Goal: Information Seeking & Learning: Learn about a topic

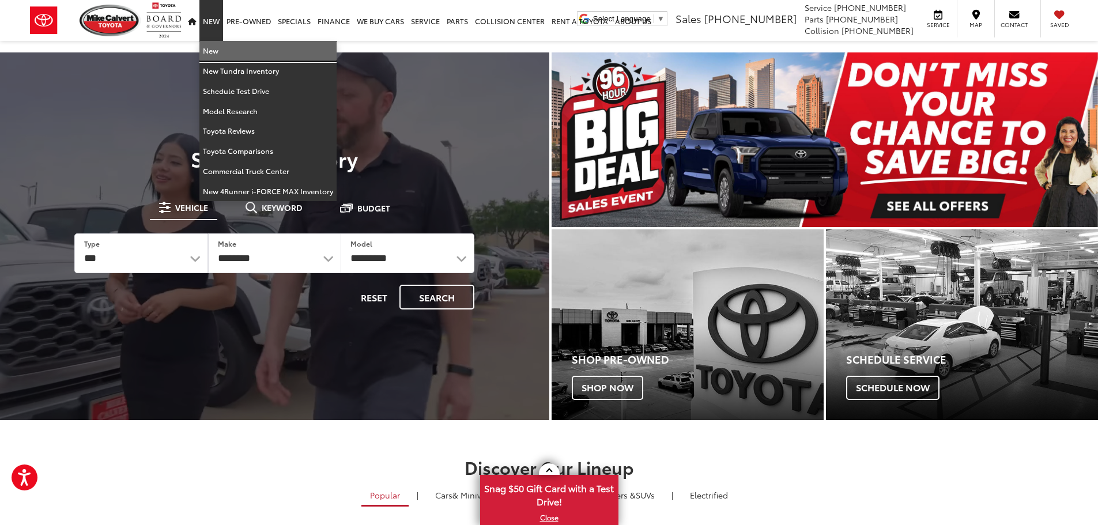
click at [216, 47] on link "New" at bounding box center [267, 51] width 137 height 20
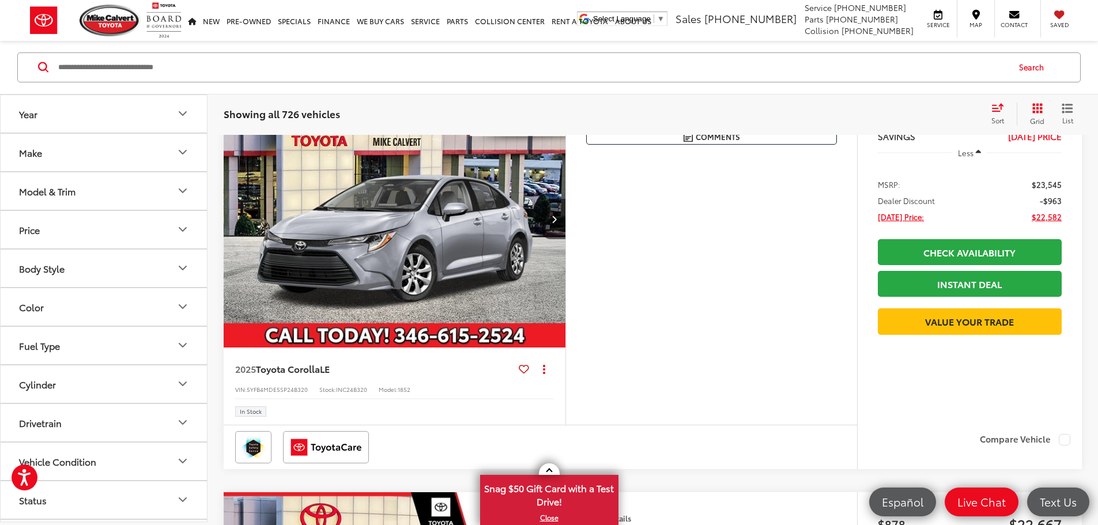
scroll to position [173, 0]
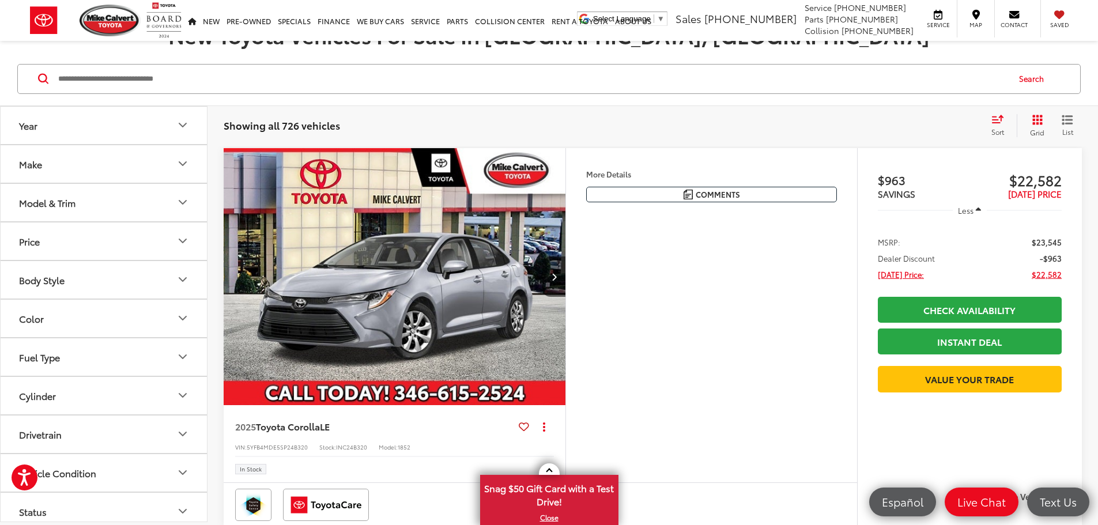
click at [182, 203] on icon "Model & Trim" at bounding box center [182, 202] width 7 height 3
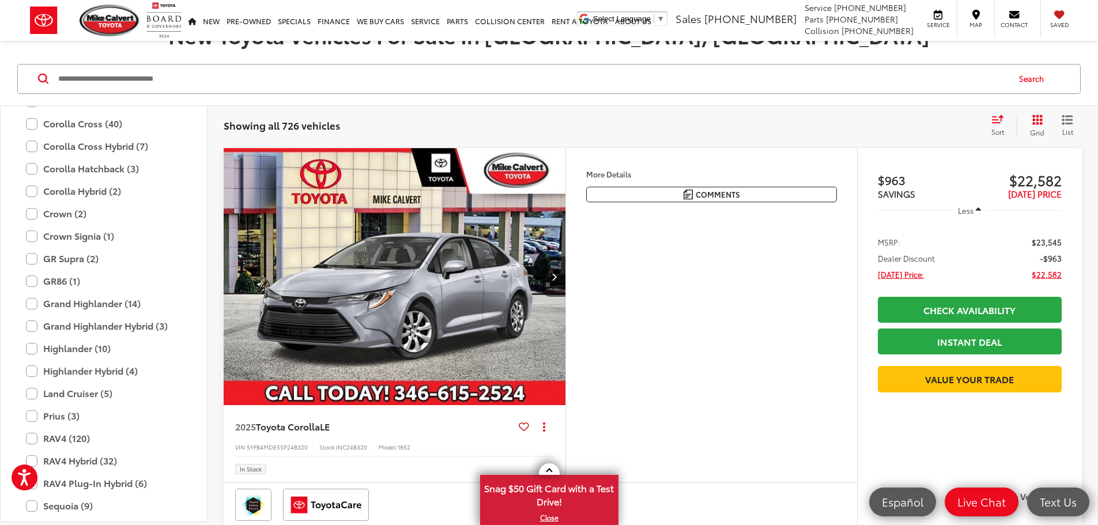
scroll to position [281, 0]
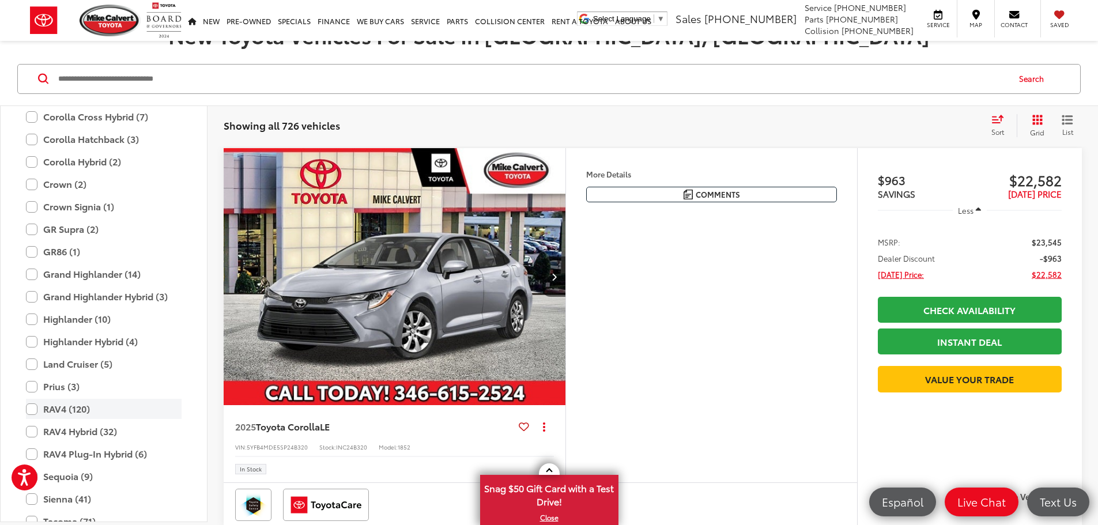
click at [32, 410] on label "RAV4 (120)" at bounding box center [104, 409] width 156 height 20
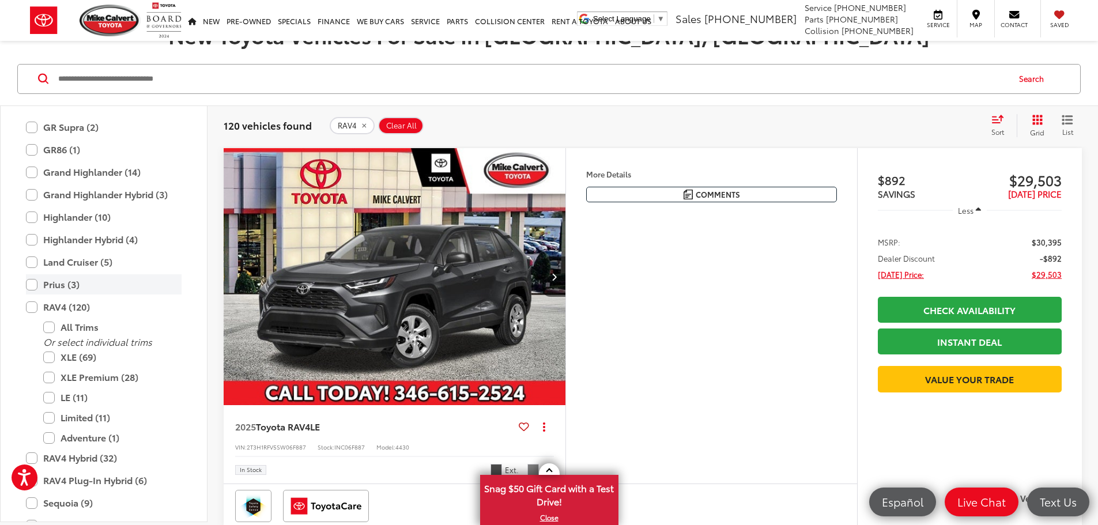
scroll to position [396, 0]
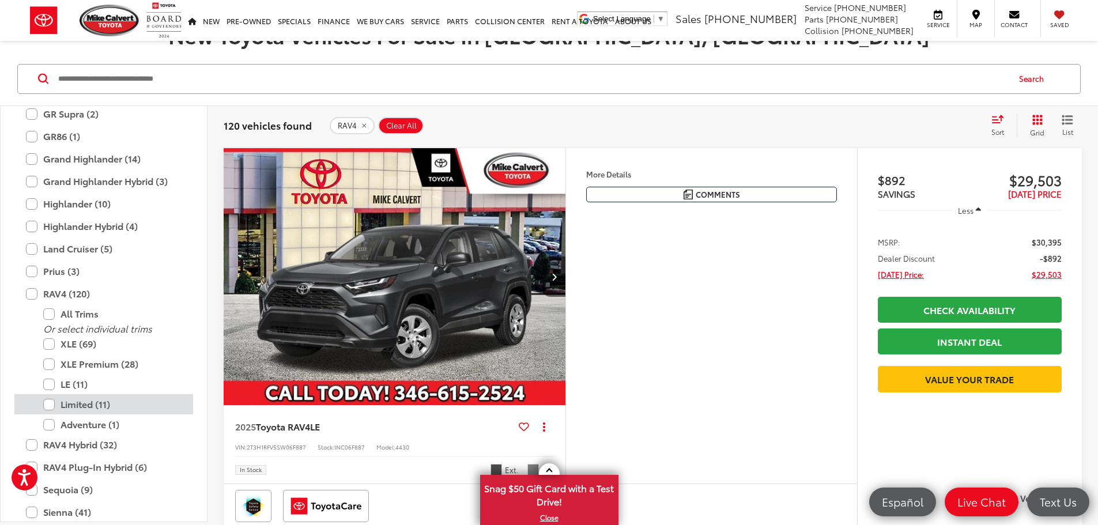
click at [50, 406] on label "Limited (11)" at bounding box center [112, 404] width 138 height 20
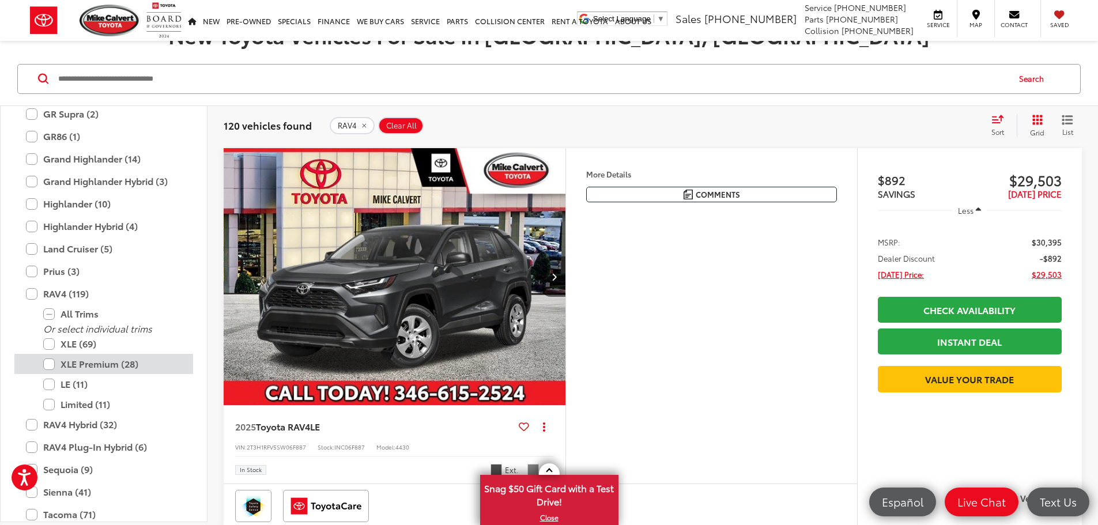
click at [47, 365] on label "XLE Premium (28)" at bounding box center [112, 364] width 138 height 20
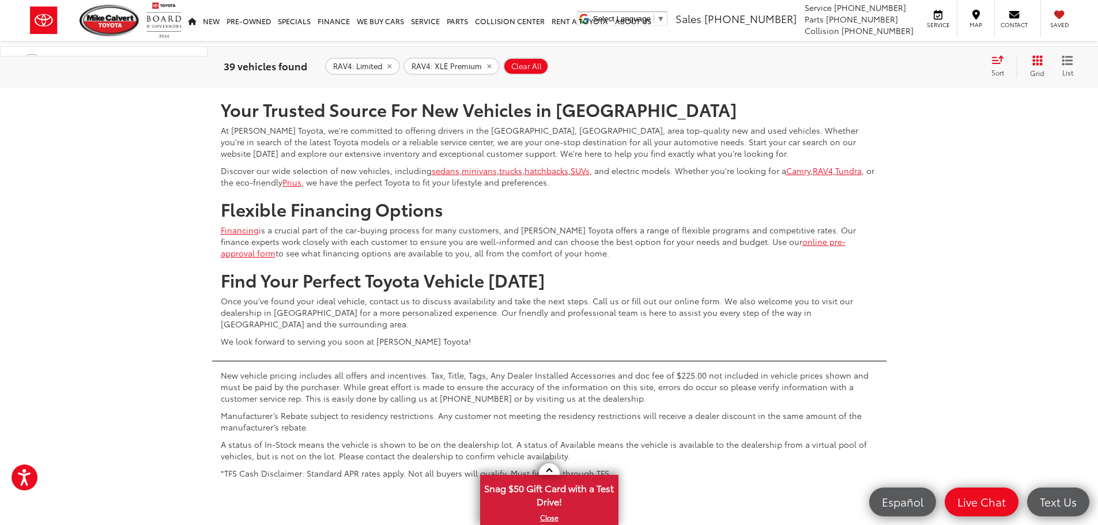
scroll to position [5134, 0]
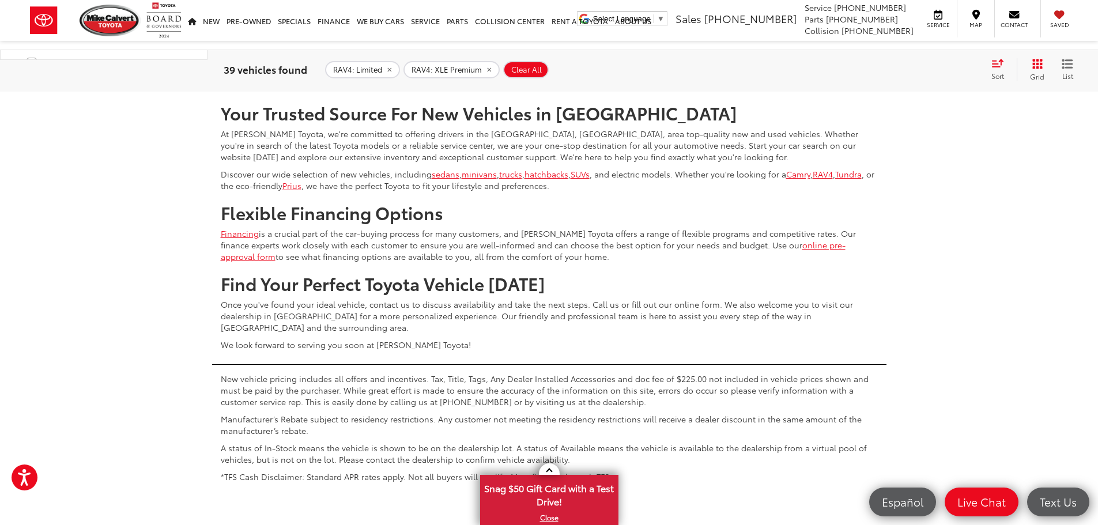
drag, startPoint x: 50, startPoint y: 354, endPoint x: 190, endPoint y: 353, distance: 139.5
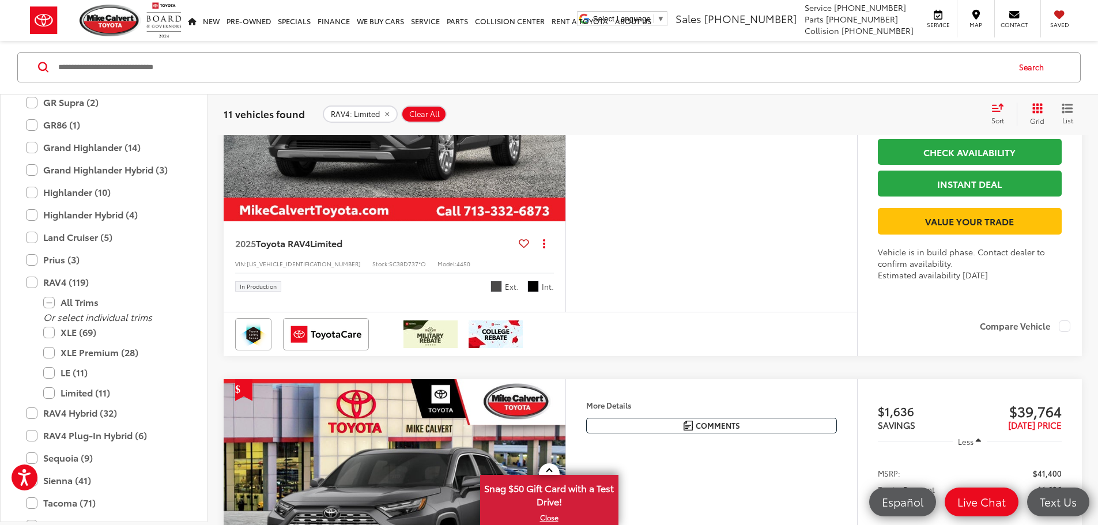
scroll to position [1556, 0]
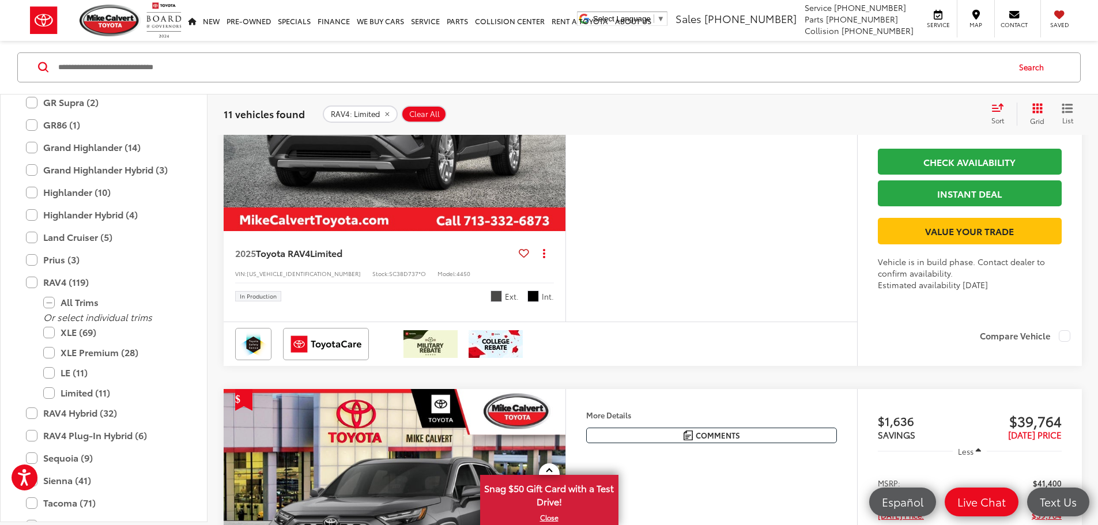
click at [512, 232] on img "2025 Toyota RAV4 Limited 0" at bounding box center [394, 104] width 343 height 258
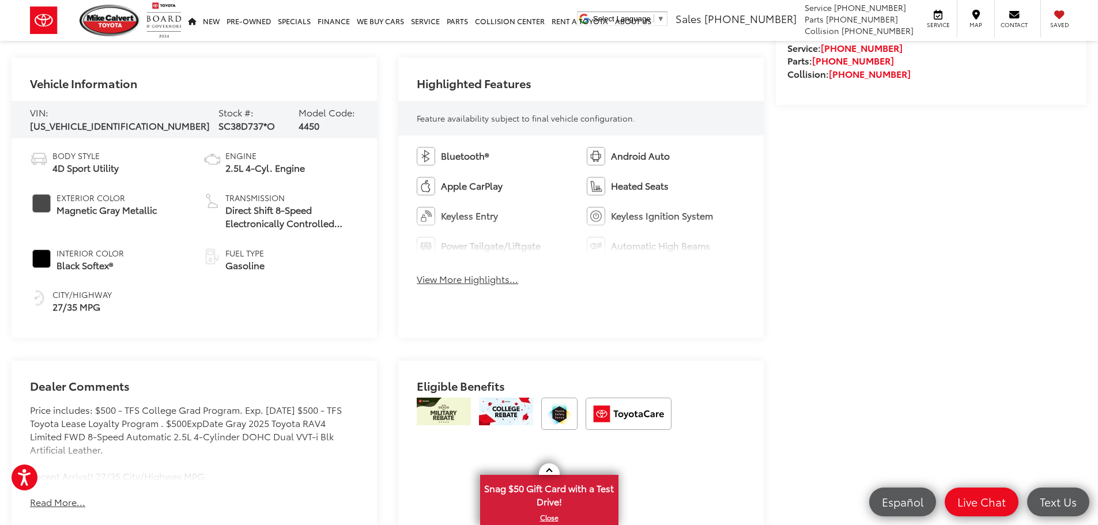
scroll to position [515, 0]
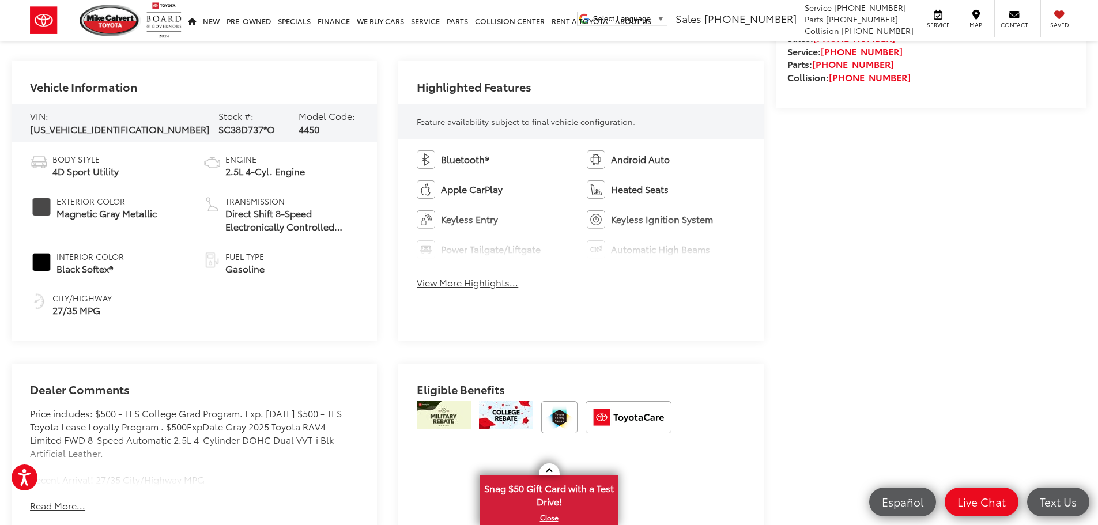
click at [485, 285] on button "View More Highlights..." at bounding box center [467, 282] width 101 height 13
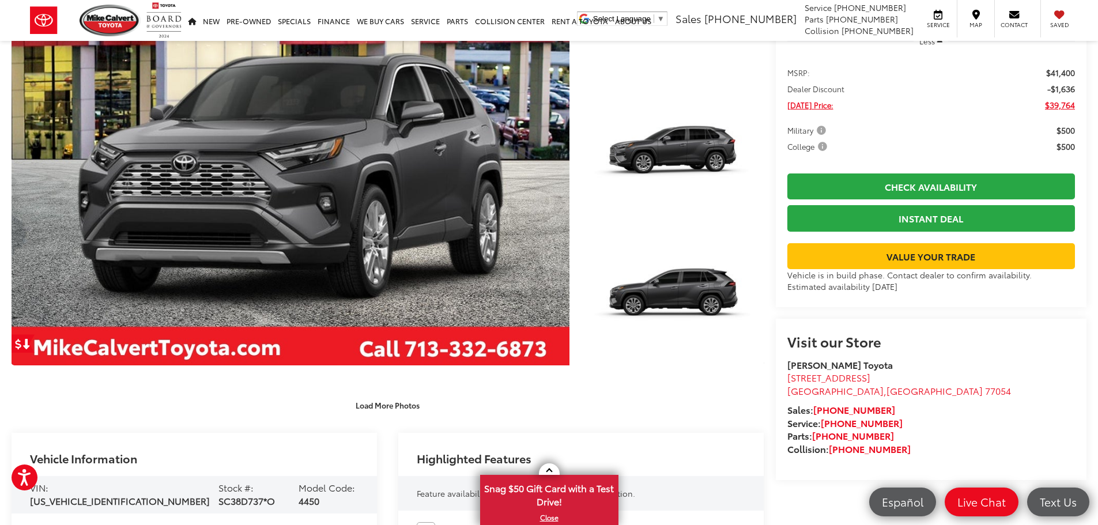
scroll to position [0, 0]
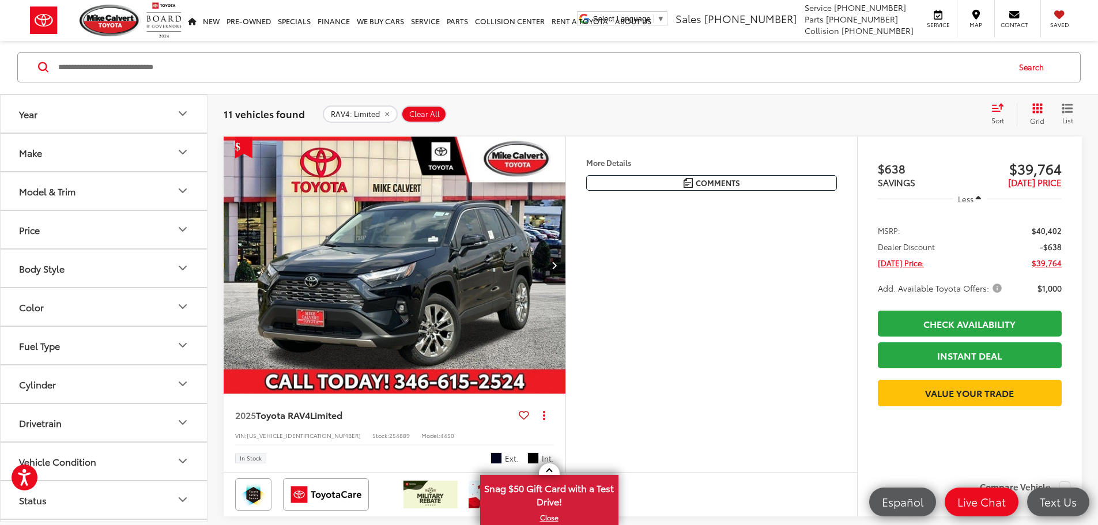
click at [182, 190] on icon "Model & Trim" at bounding box center [183, 191] width 14 height 14
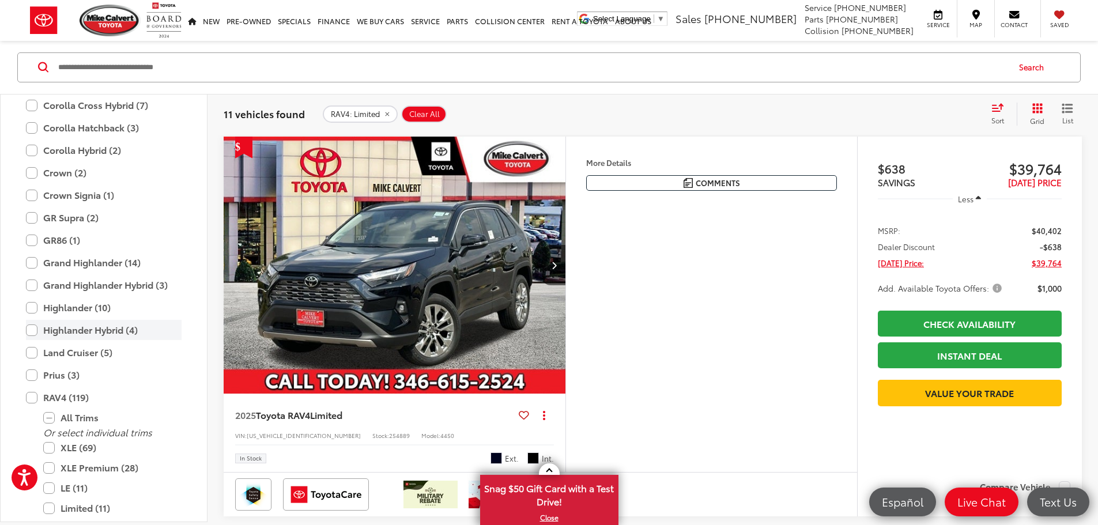
scroll to position [339, 0]
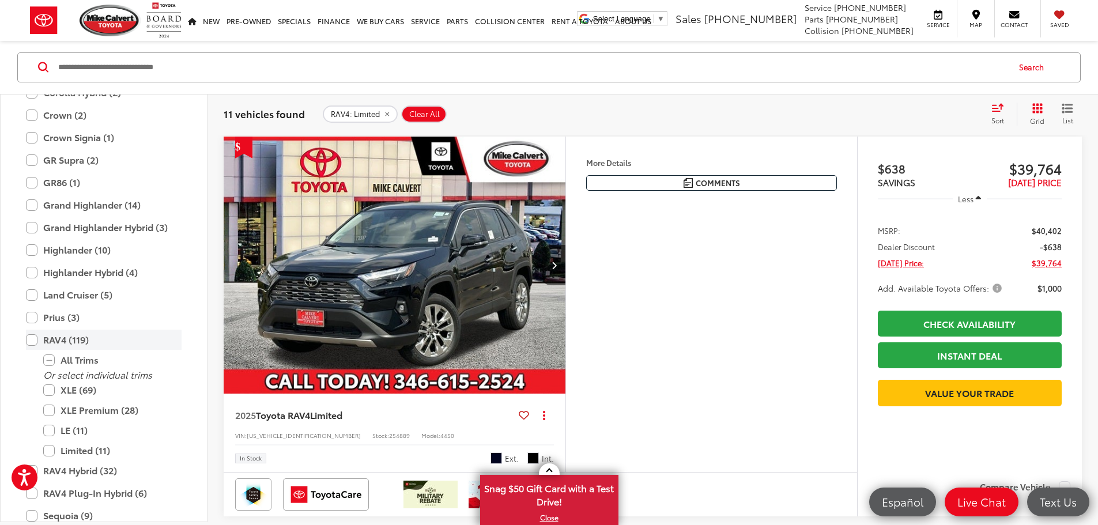
click at [31, 340] on label "RAV4 (119)" at bounding box center [104, 340] width 156 height 20
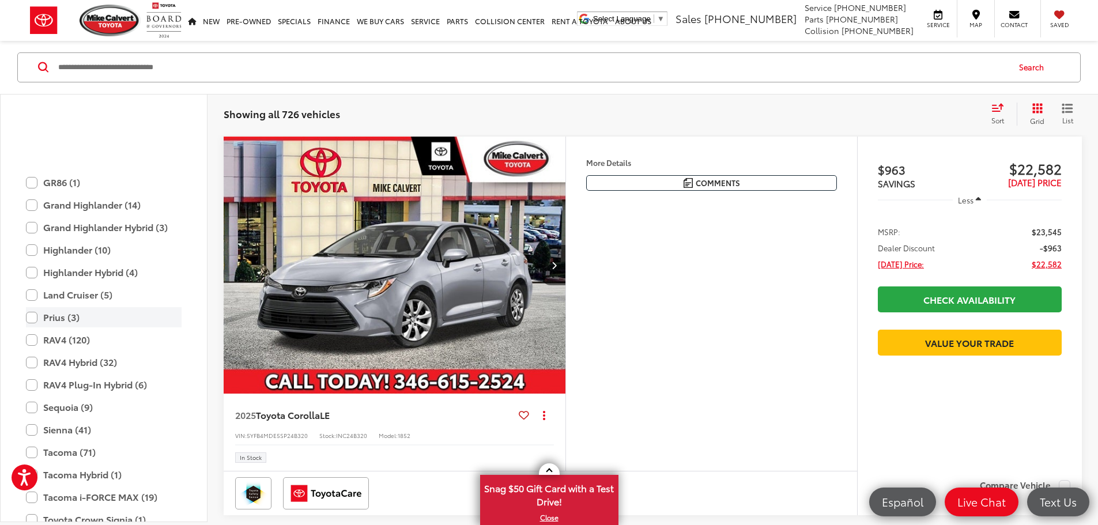
scroll to position [454, 0]
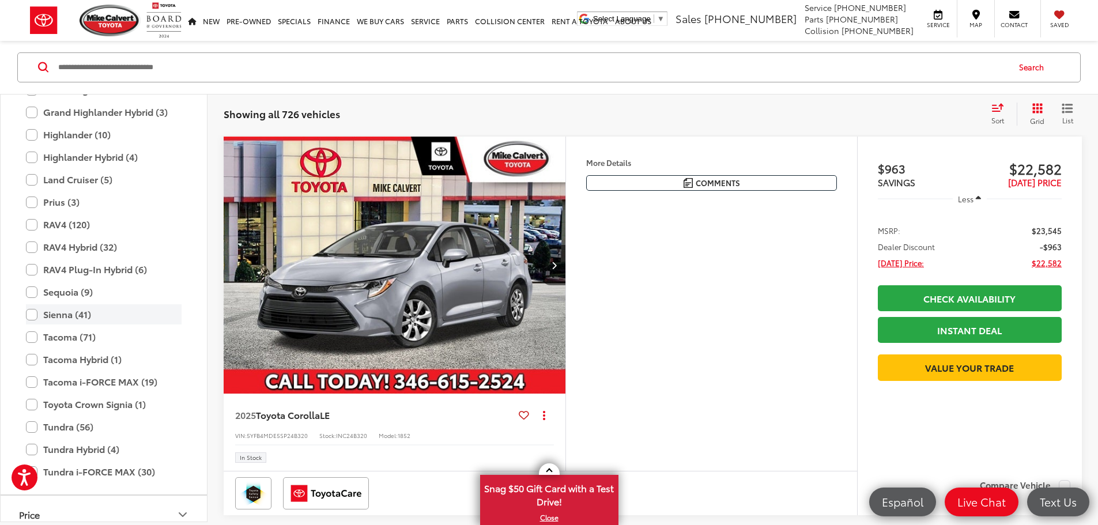
click at [31, 316] on label "Sienna (41)" at bounding box center [104, 315] width 156 height 20
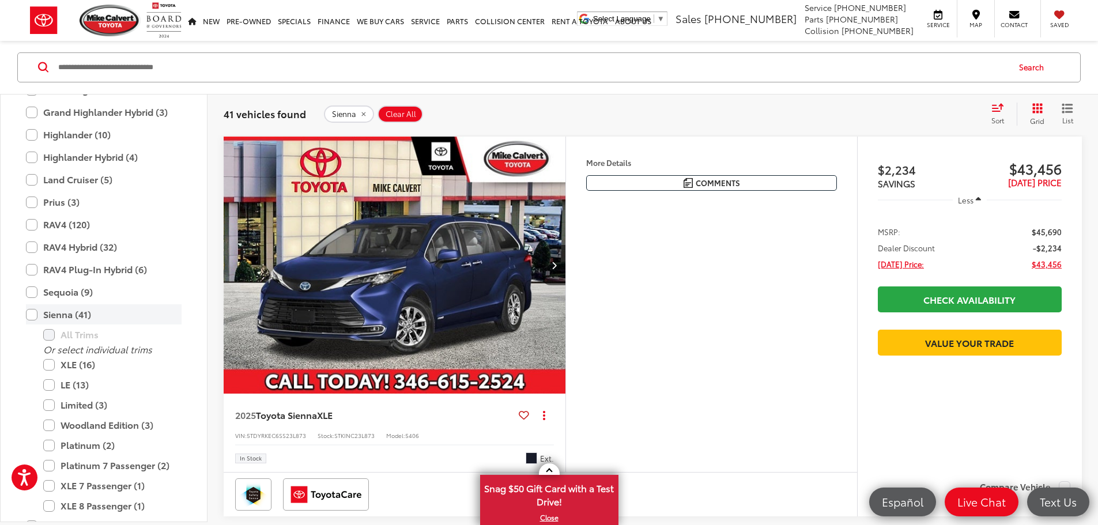
scroll to position [242, 0]
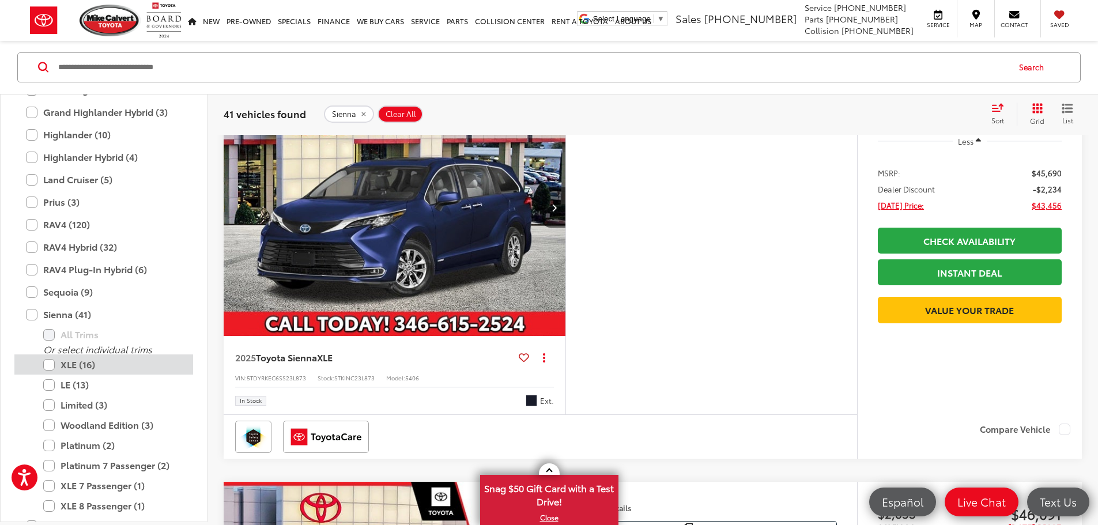
click at [50, 365] on label "XLE (16)" at bounding box center [112, 365] width 138 height 20
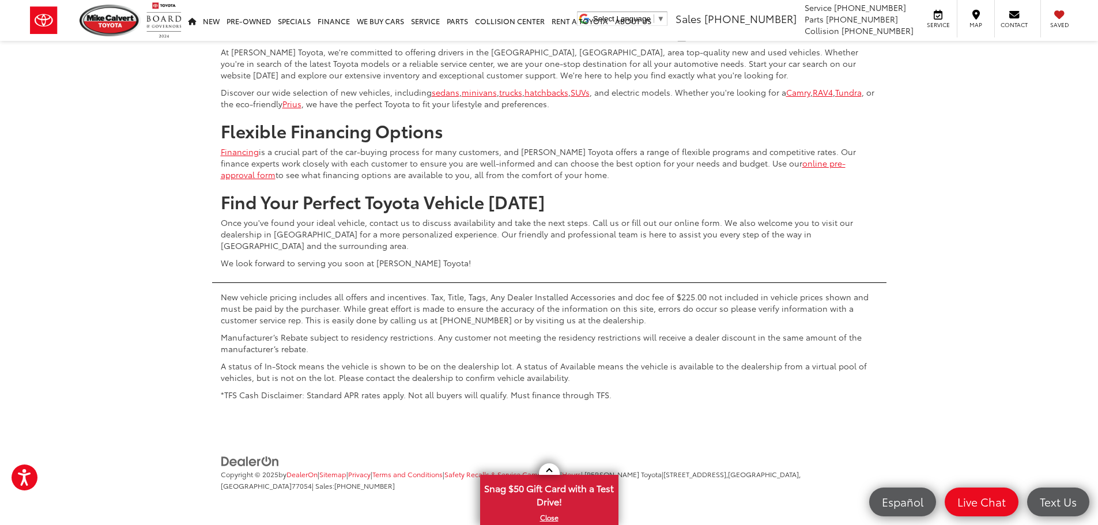
scroll to position [5428, 0]
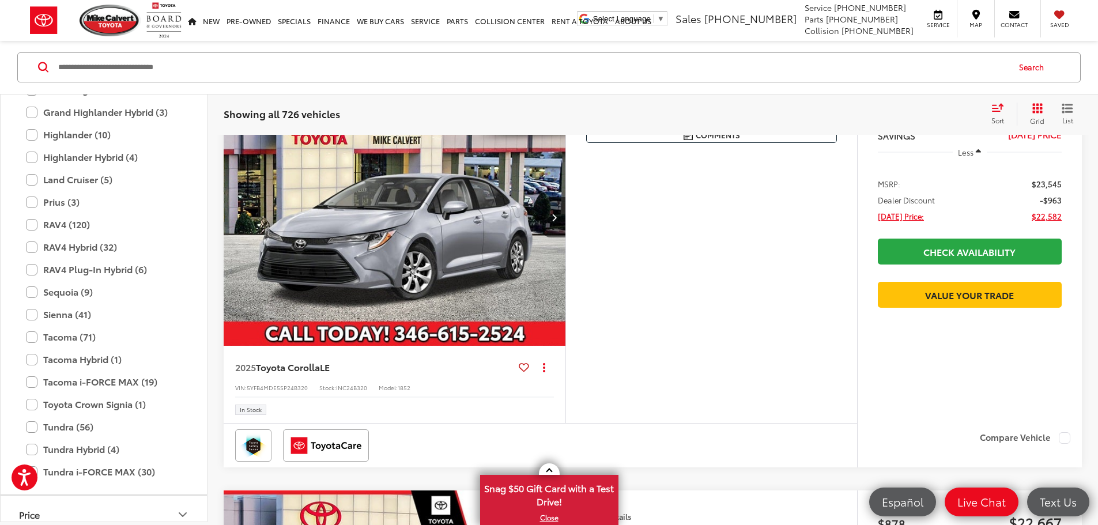
scroll to position [184, 0]
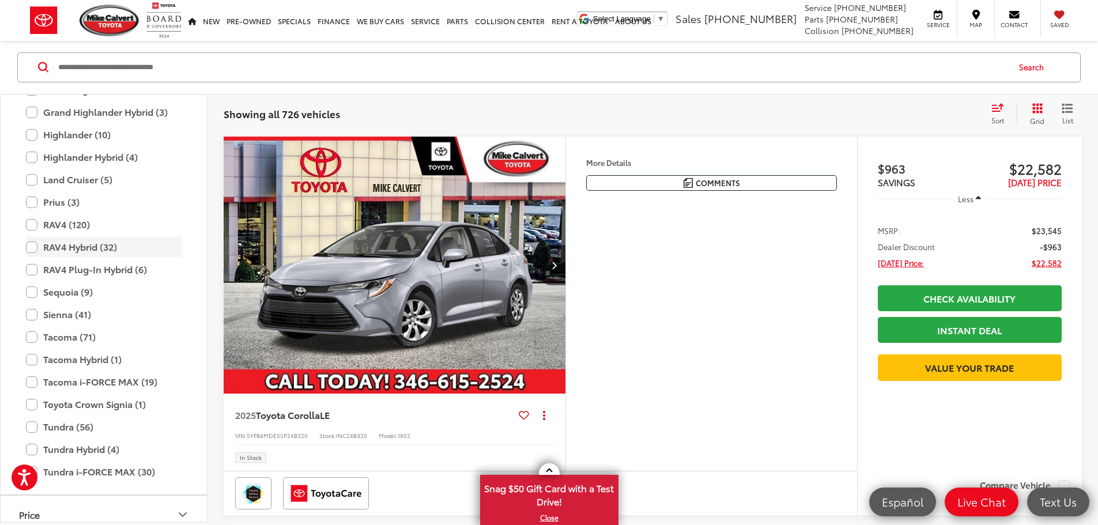
click at [31, 248] on label "RAV4 Hybrid (32)" at bounding box center [104, 247] width 156 height 20
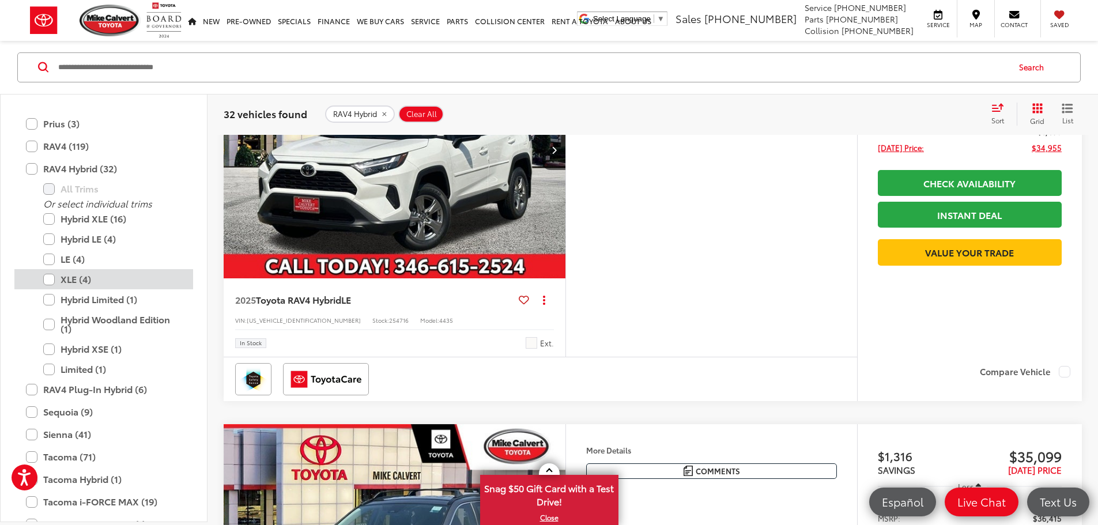
scroll to position [569, 0]
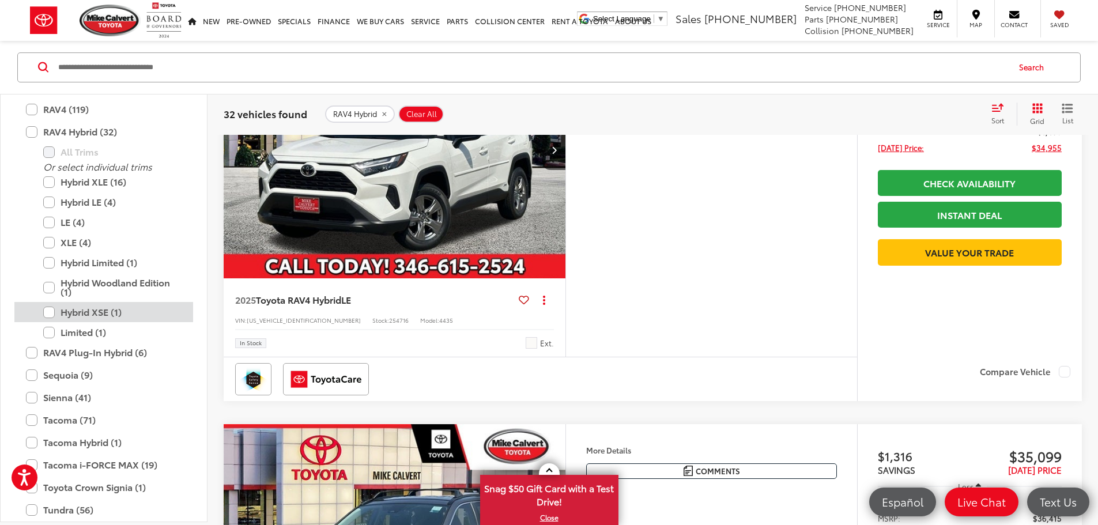
click at [46, 311] on label "Hybrid XSE (1)" at bounding box center [112, 313] width 138 height 20
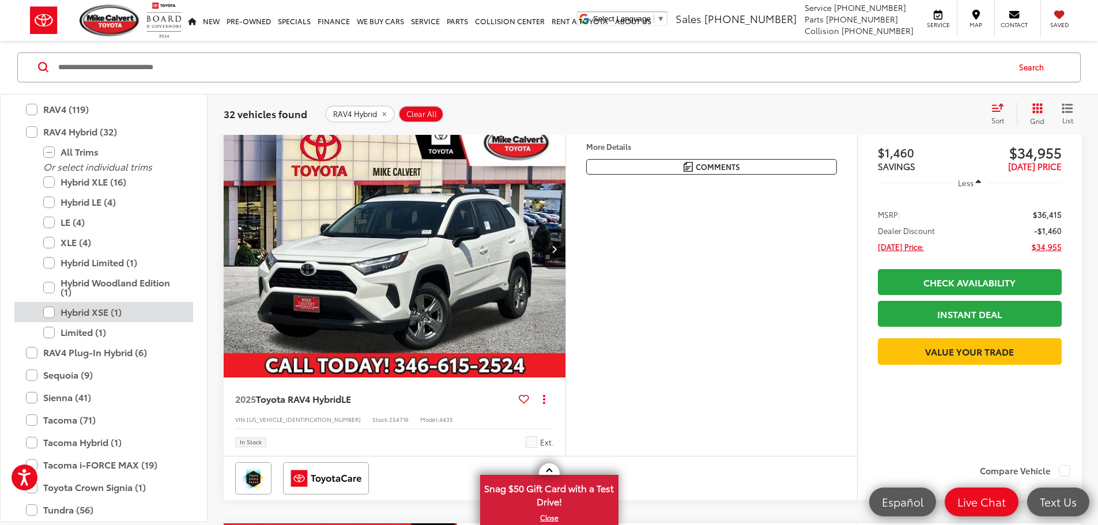
scroll to position [184, 0]
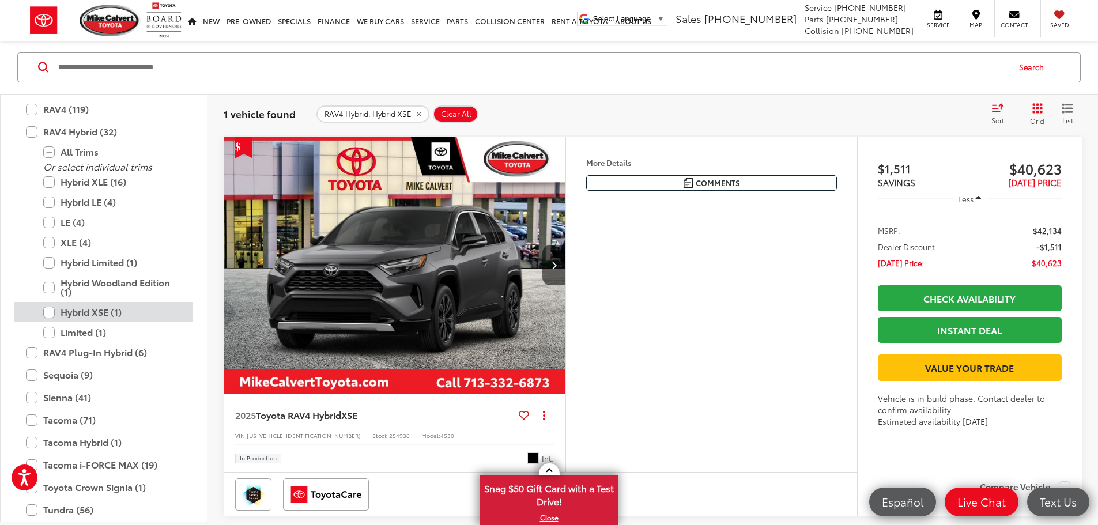
click at [47, 311] on label "Hybrid XSE (1)" at bounding box center [112, 313] width 138 height 20
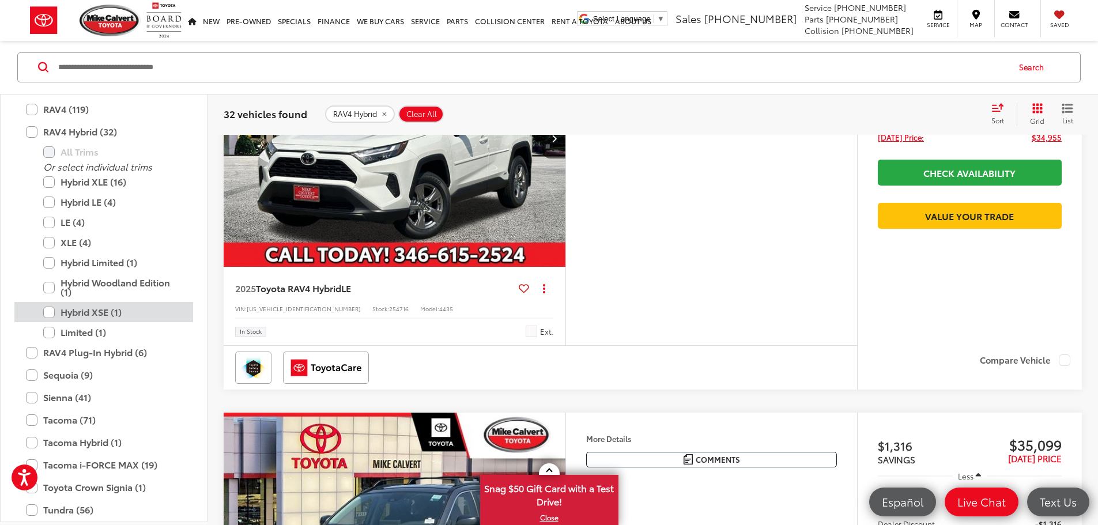
scroll to position [357, 0]
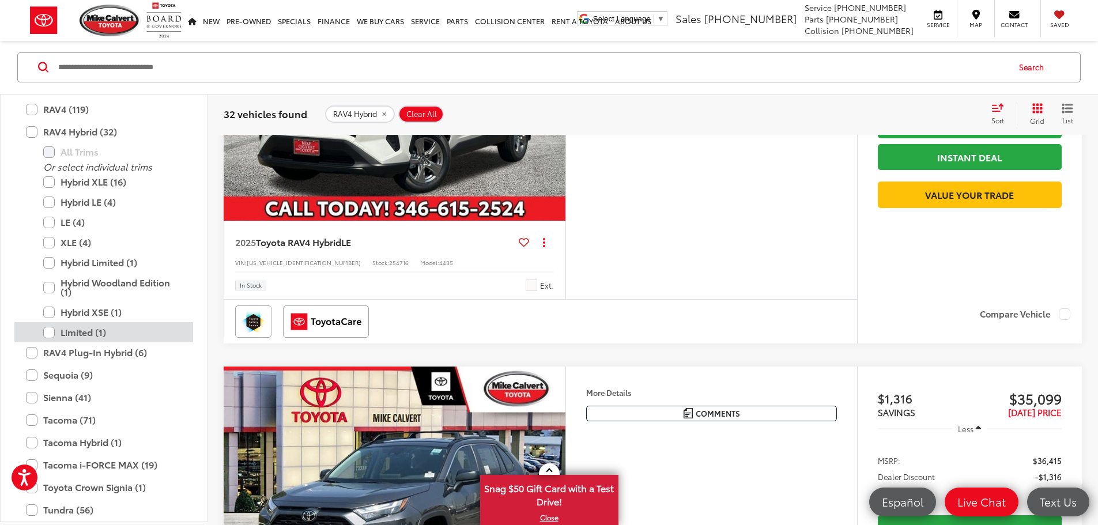
click at [50, 332] on label "Limited (1)" at bounding box center [112, 333] width 138 height 20
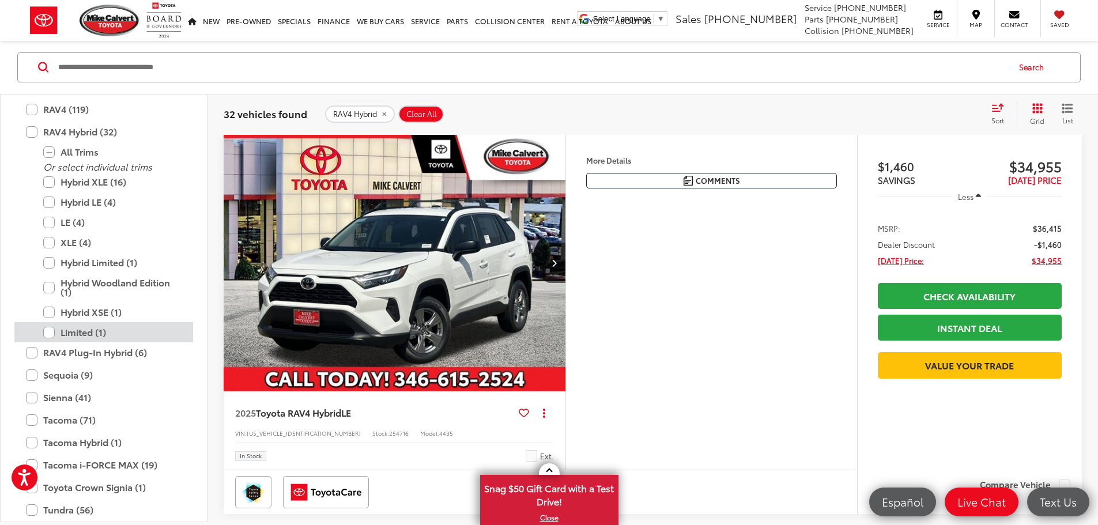
scroll to position [184, 0]
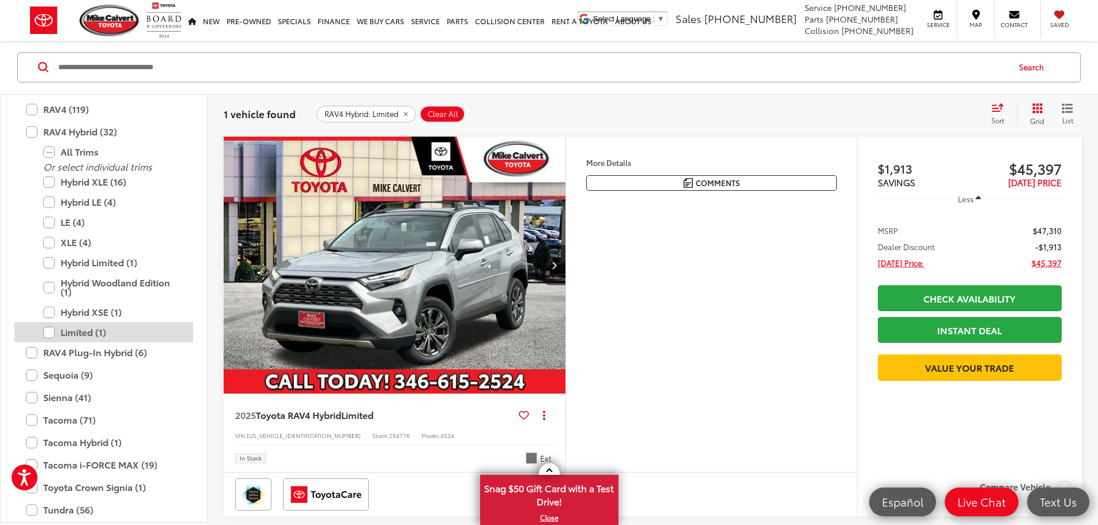
click at [50, 332] on label "Limited (1)" at bounding box center [112, 333] width 138 height 20
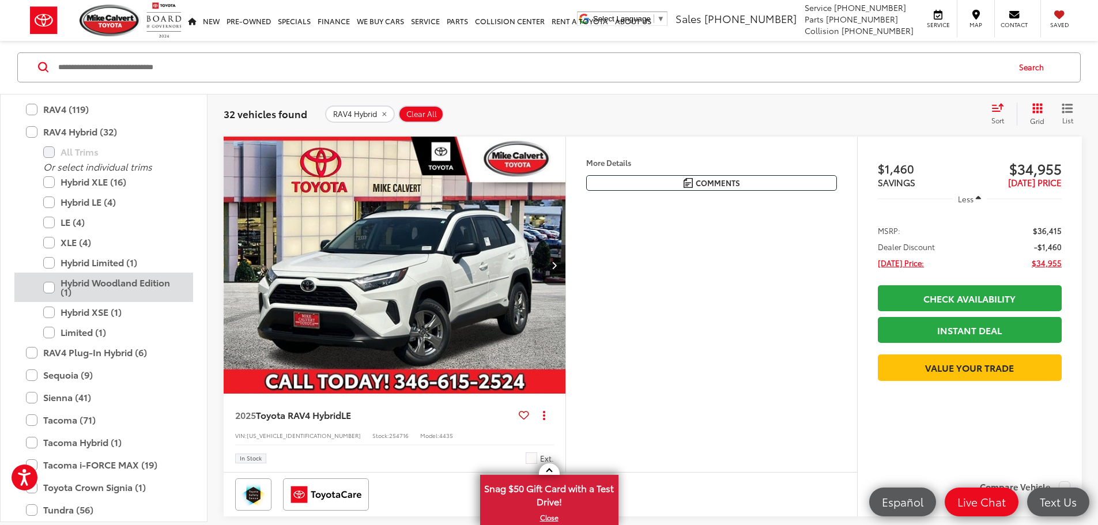
click at [54, 286] on label "Hybrid Woodland Edition (1)" at bounding box center [112, 287] width 138 height 29
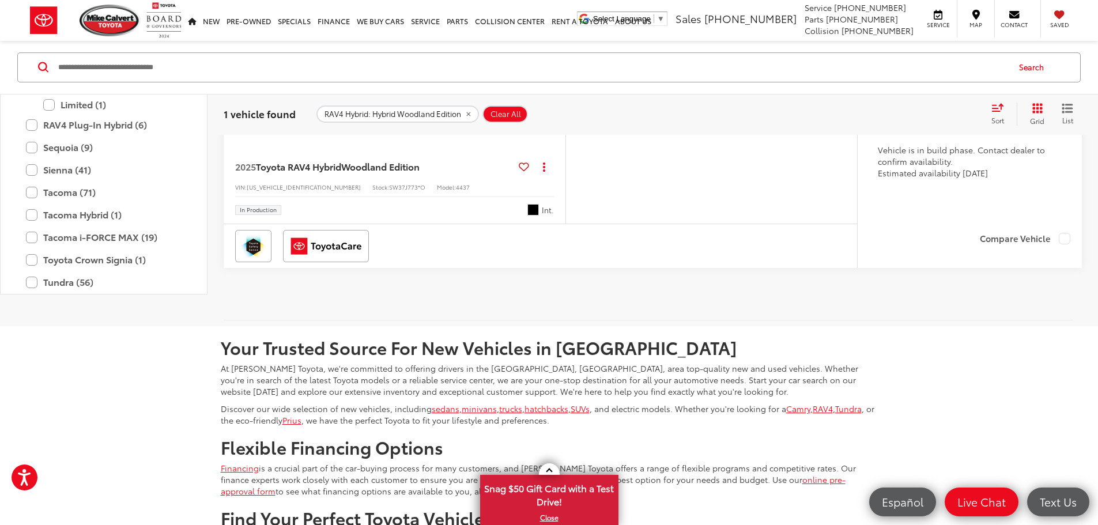
scroll to position [415, 0]
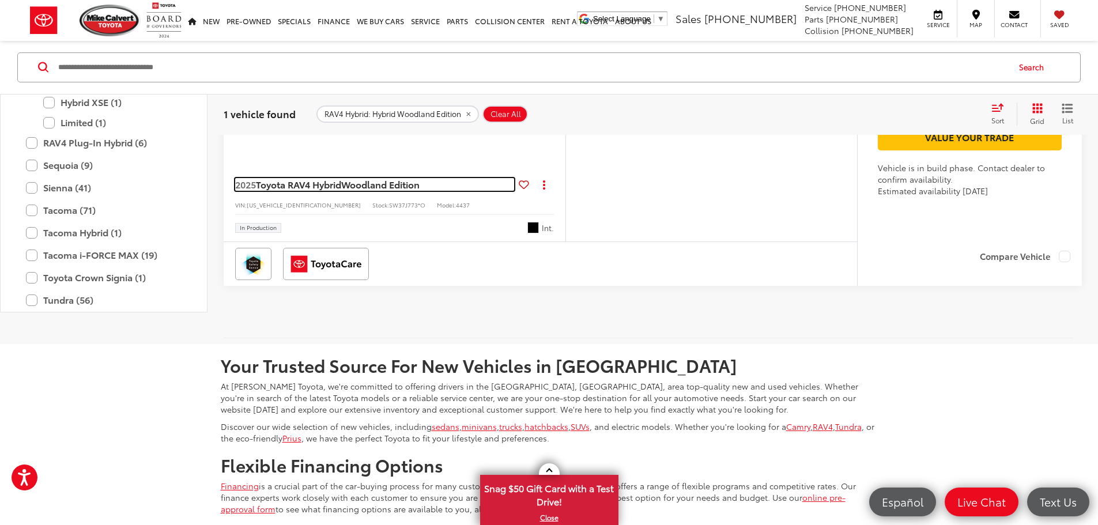
click at [369, 191] on span "Woodland Edition" at bounding box center [380, 183] width 78 height 13
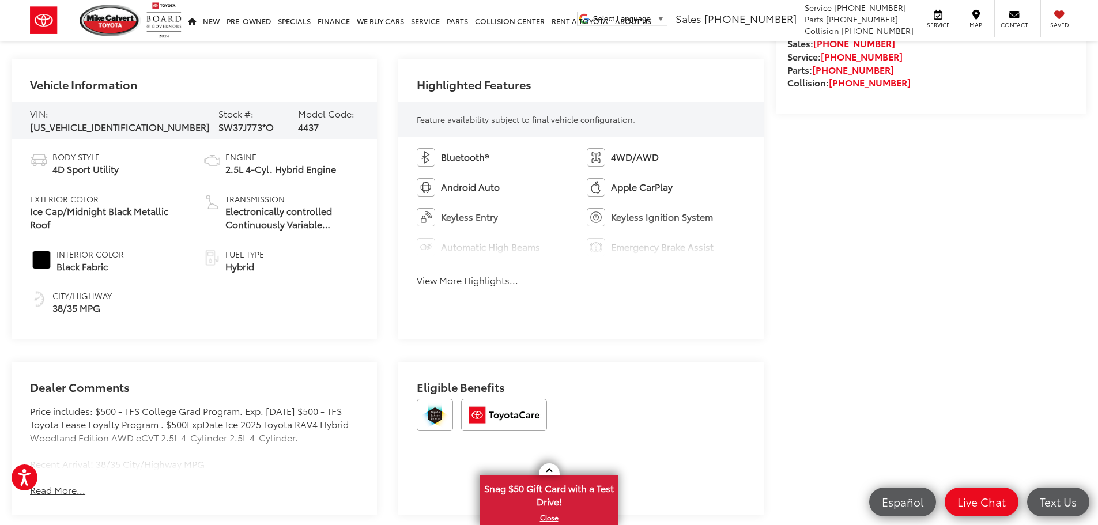
scroll to position [519, 0]
click at [484, 277] on button "View More Highlights..." at bounding box center [467, 279] width 101 height 13
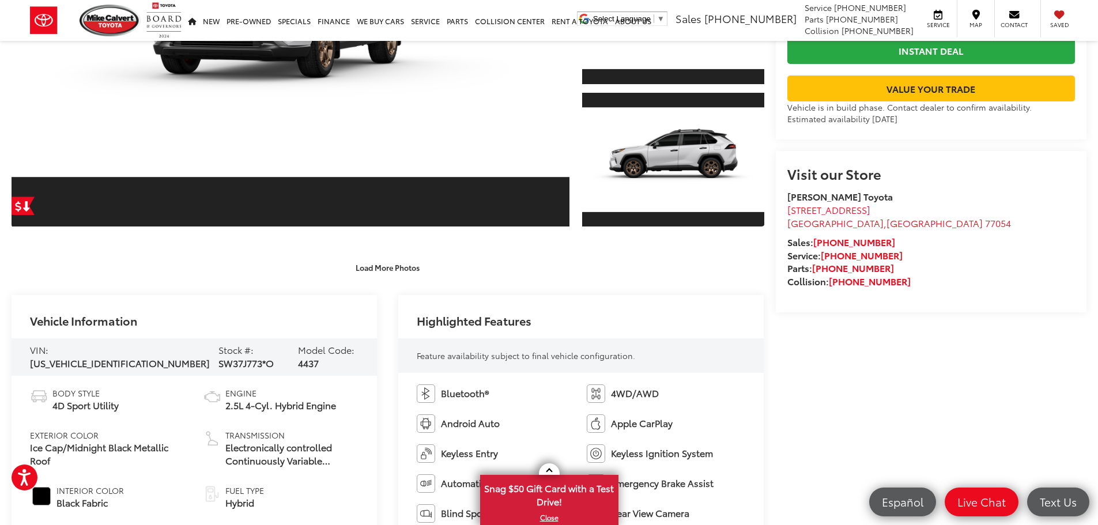
scroll to position [227, 0]
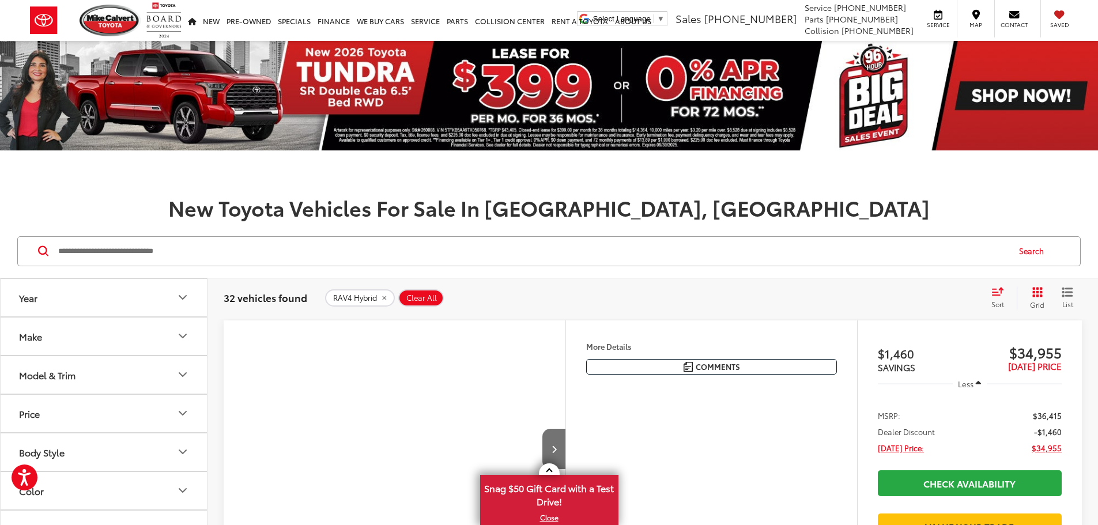
scroll to position [173, 0]
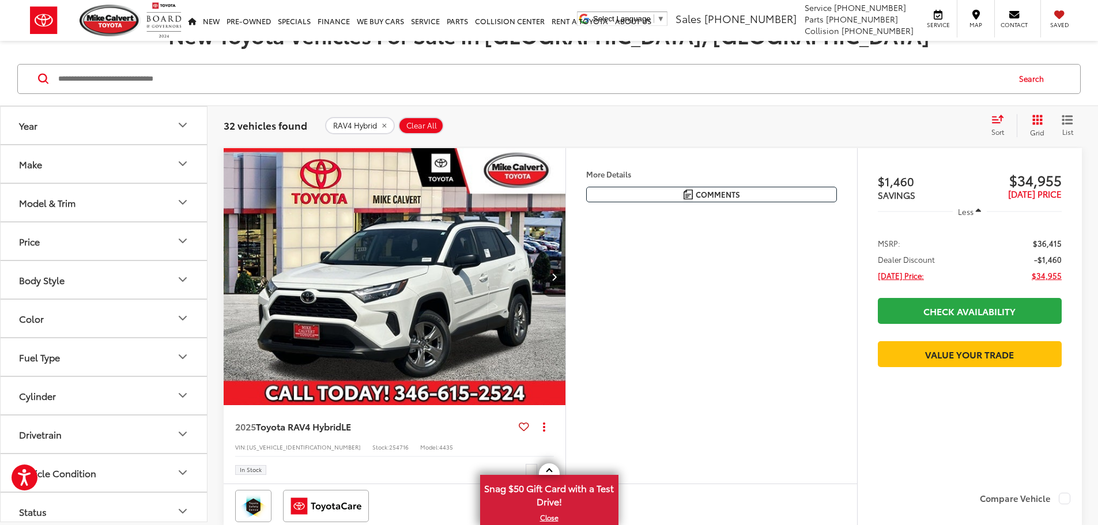
click at [182, 200] on icon "Model & Trim" at bounding box center [183, 202] width 14 height 14
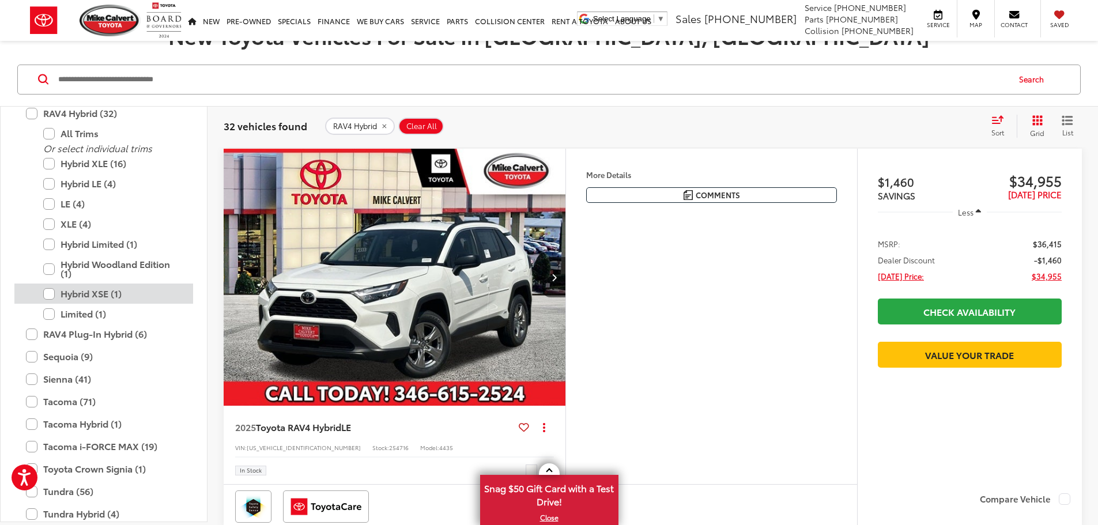
scroll to position [620, 0]
